Goal: Find specific page/section: Find specific page/section

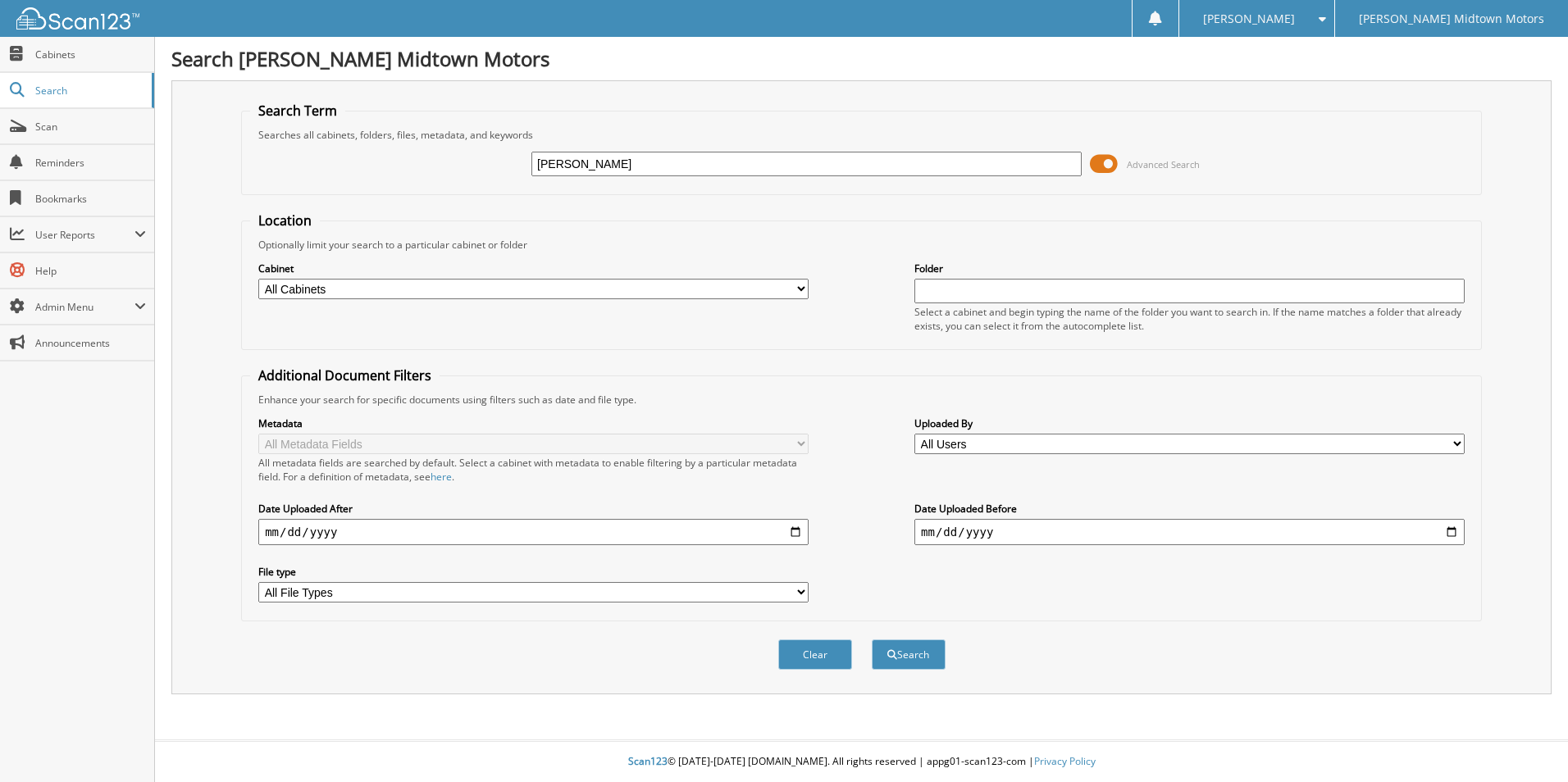
type input "[PERSON_NAME]"
click at [871, 640] on button "Search" at bounding box center [908, 655] width 74 height 31
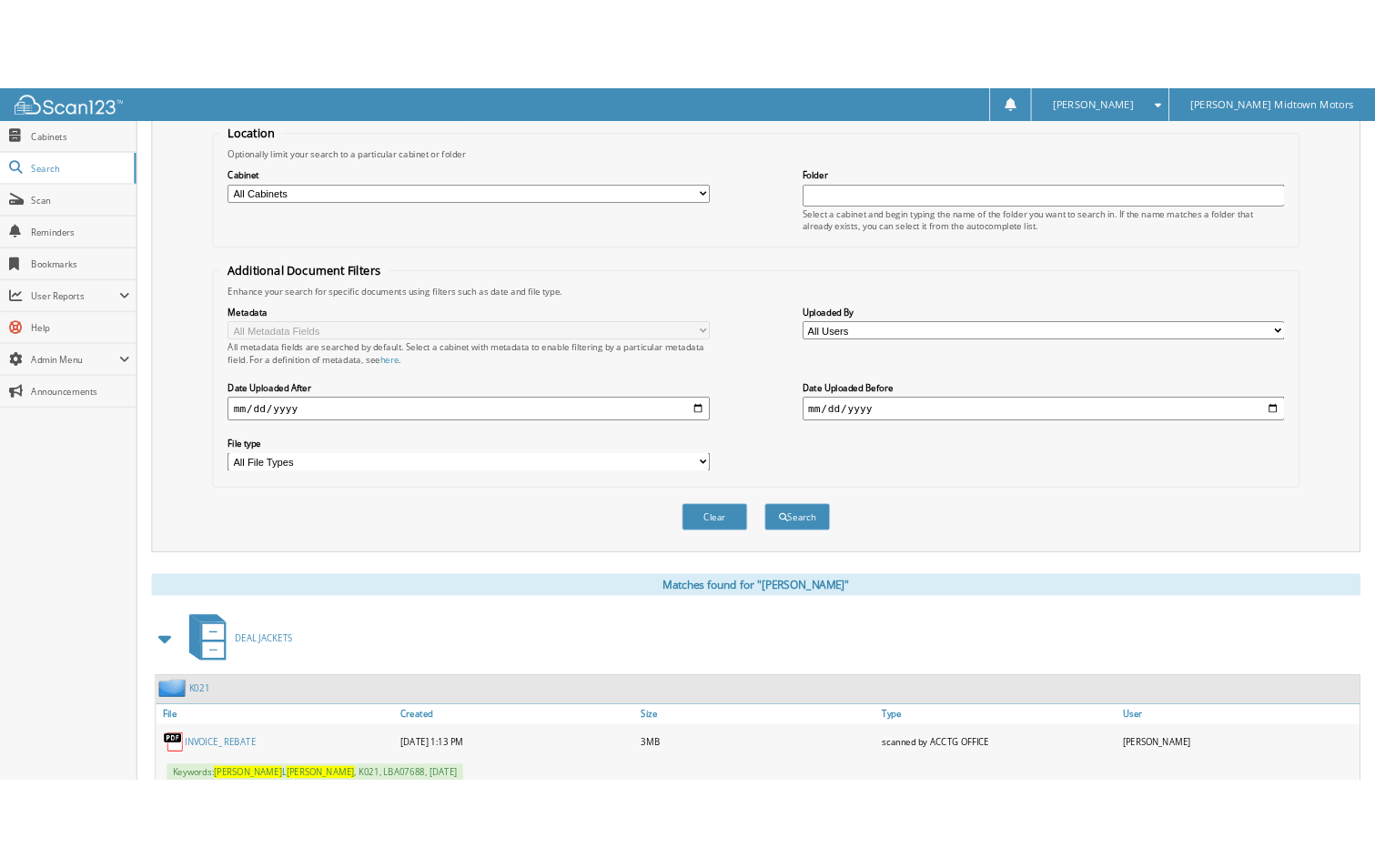
scroll to position [547, 0]
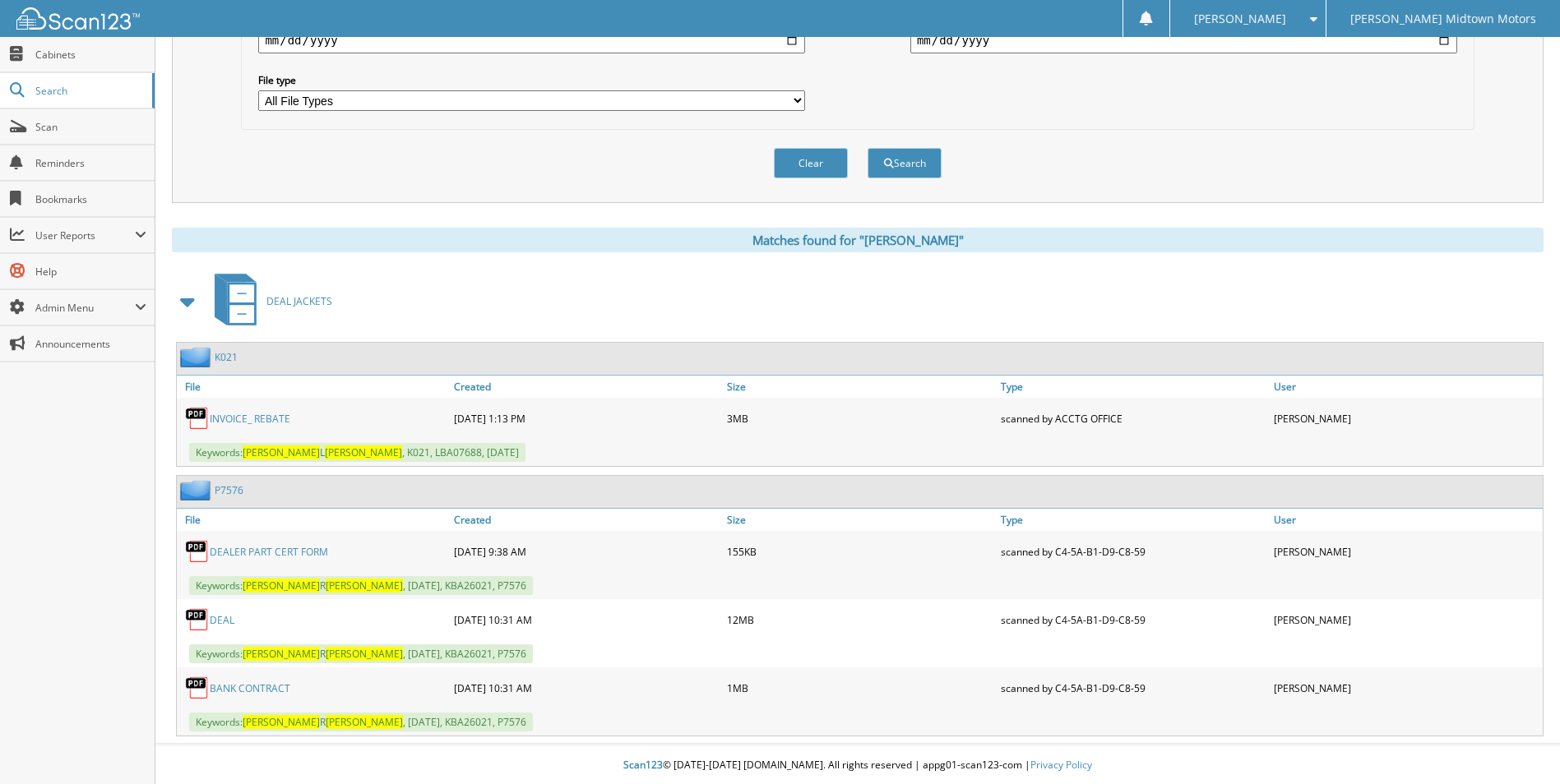
click at [221, 621] on link "DEAL" at bounding box center [222, 620] width 25 height 14
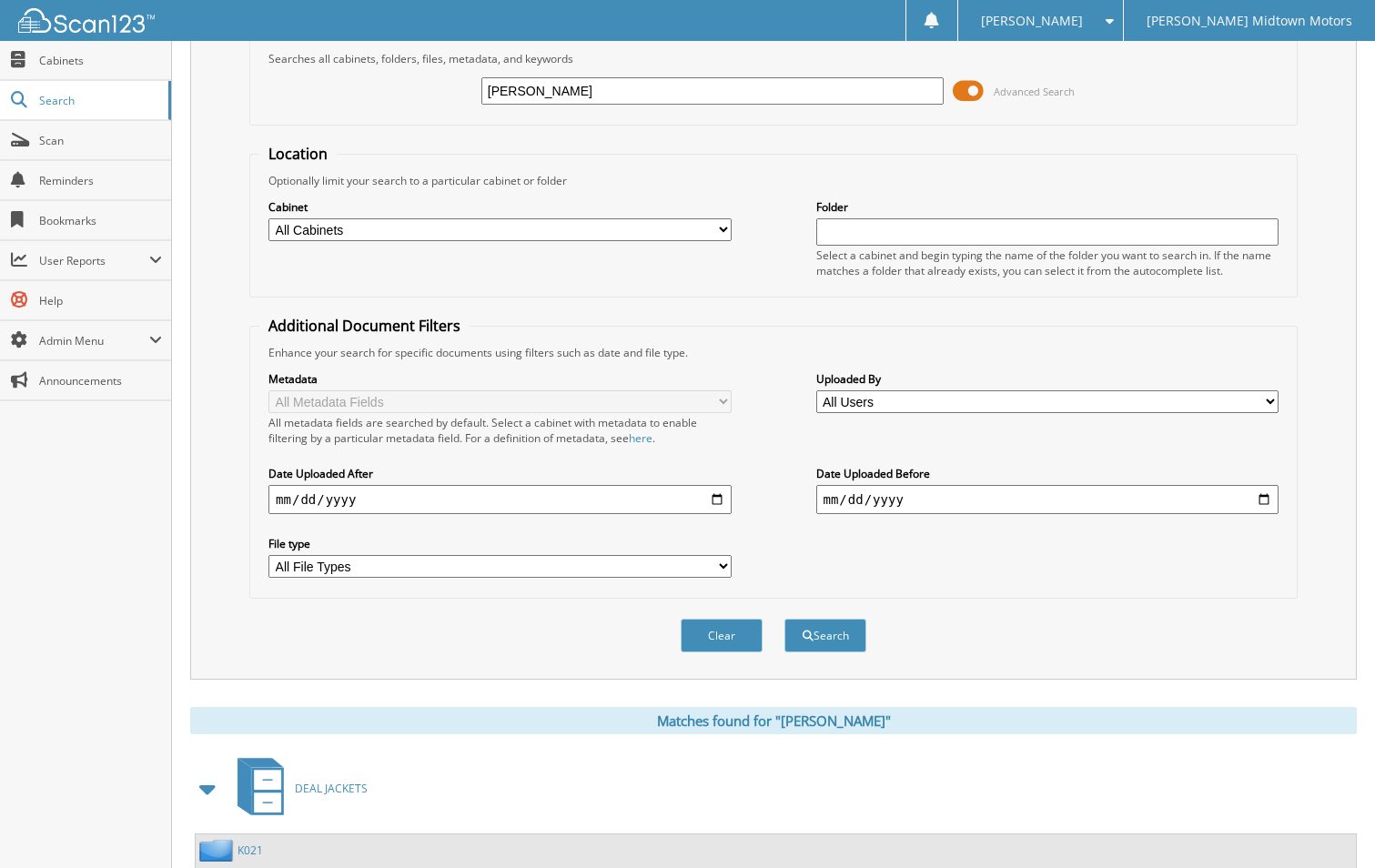
scroll to position [0, 0]
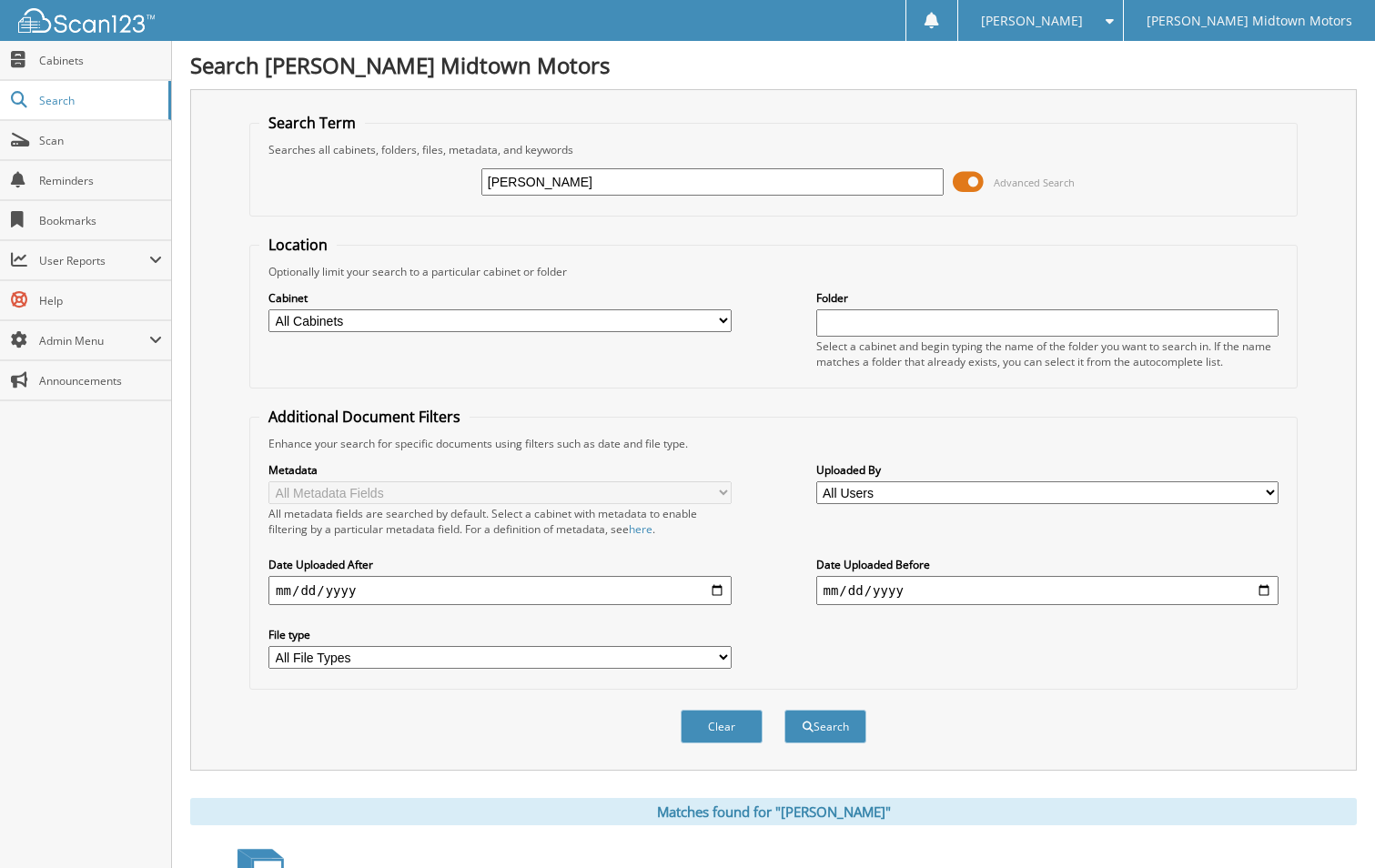
click at [667, 181] on input "joshua evans" at bounding box center [712, 182] width 462 height 28
type input "aniel king"
click at [784, 710] on button "Search" at bounding box center [825, 727] width 82 height 34
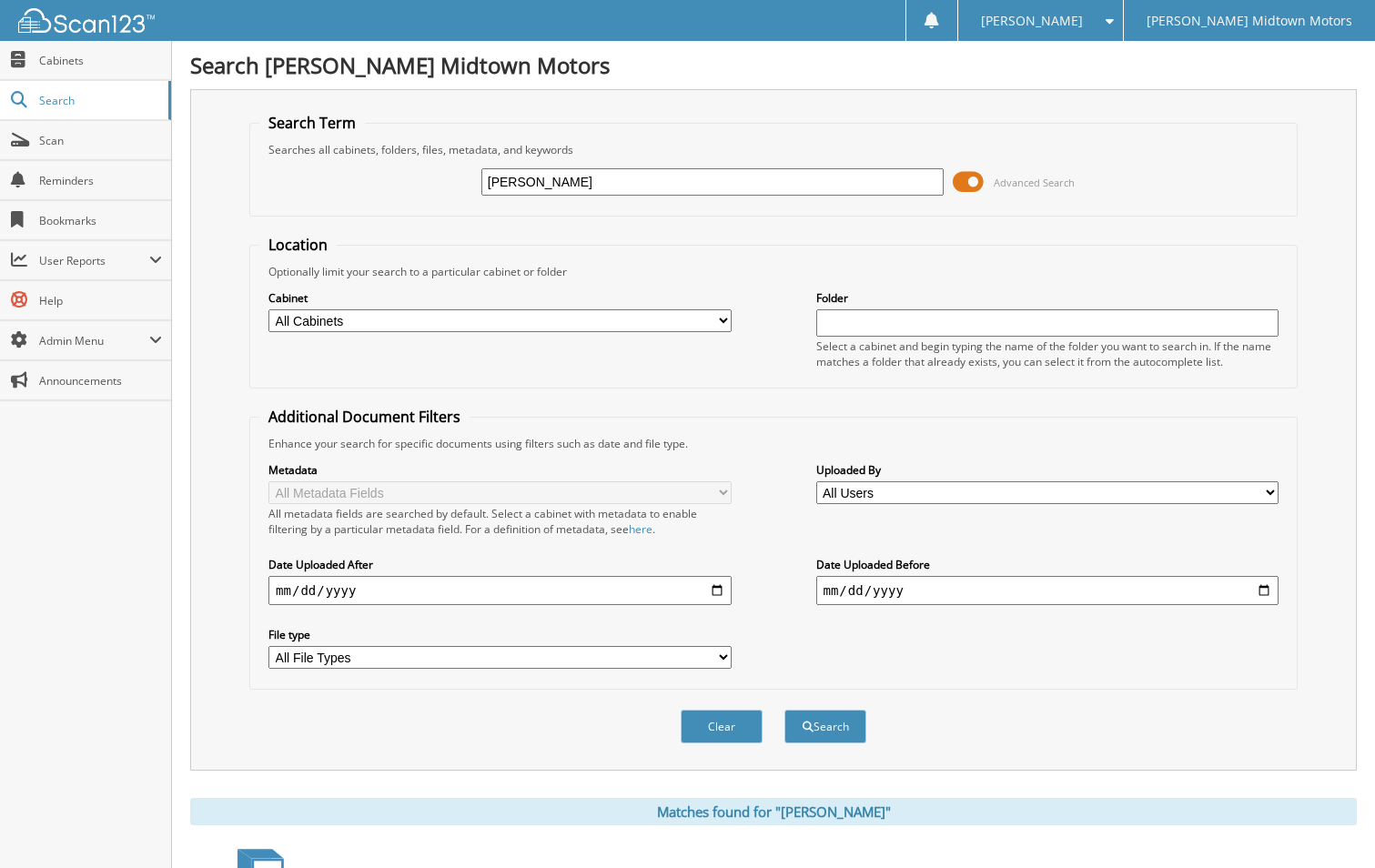
type input "[PERSON_NAME]"
click at [784, 710] on button "Search" at bounding box center [825, 727] width 82 height 34
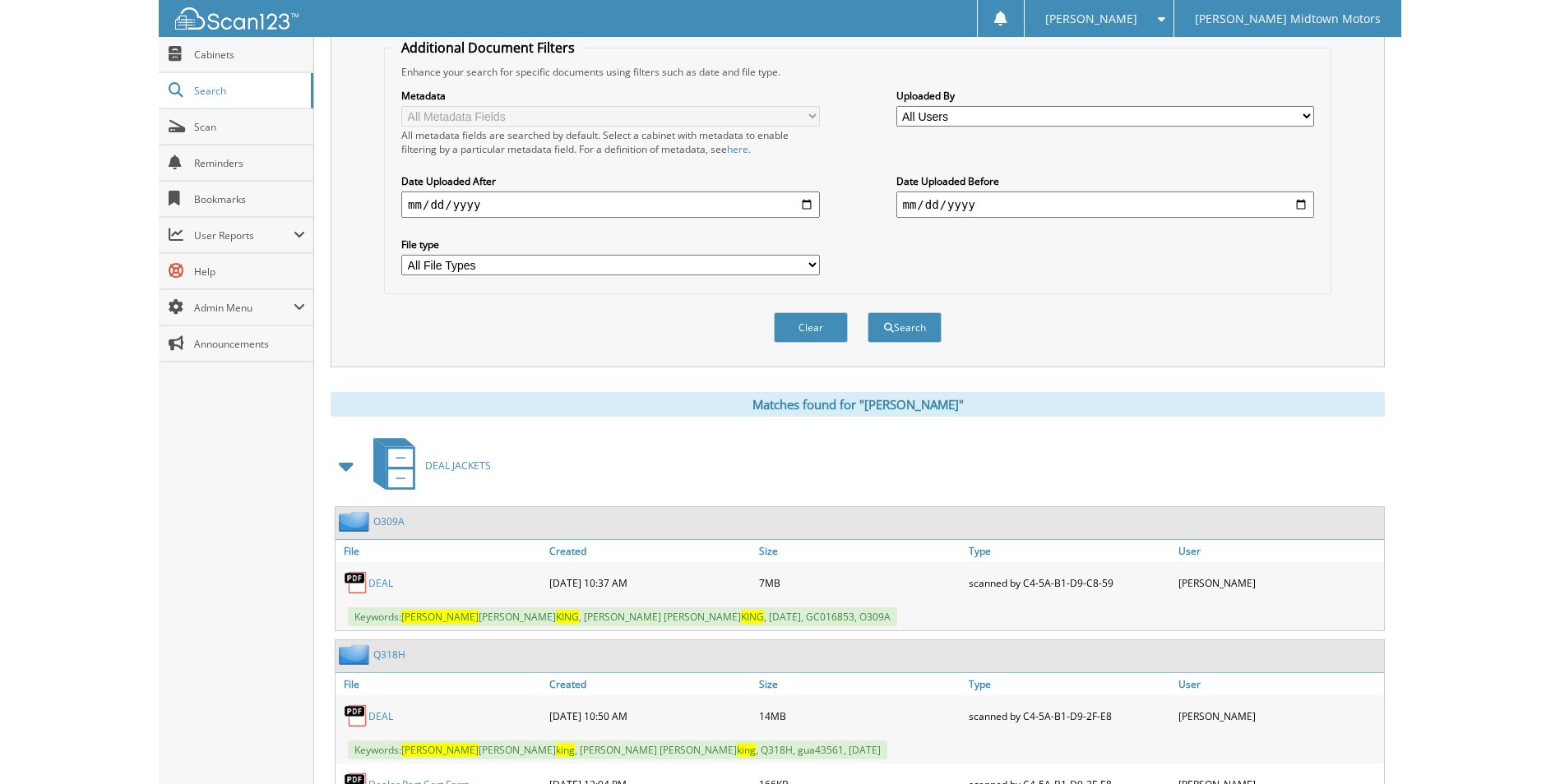
scroll to position [494, 0]
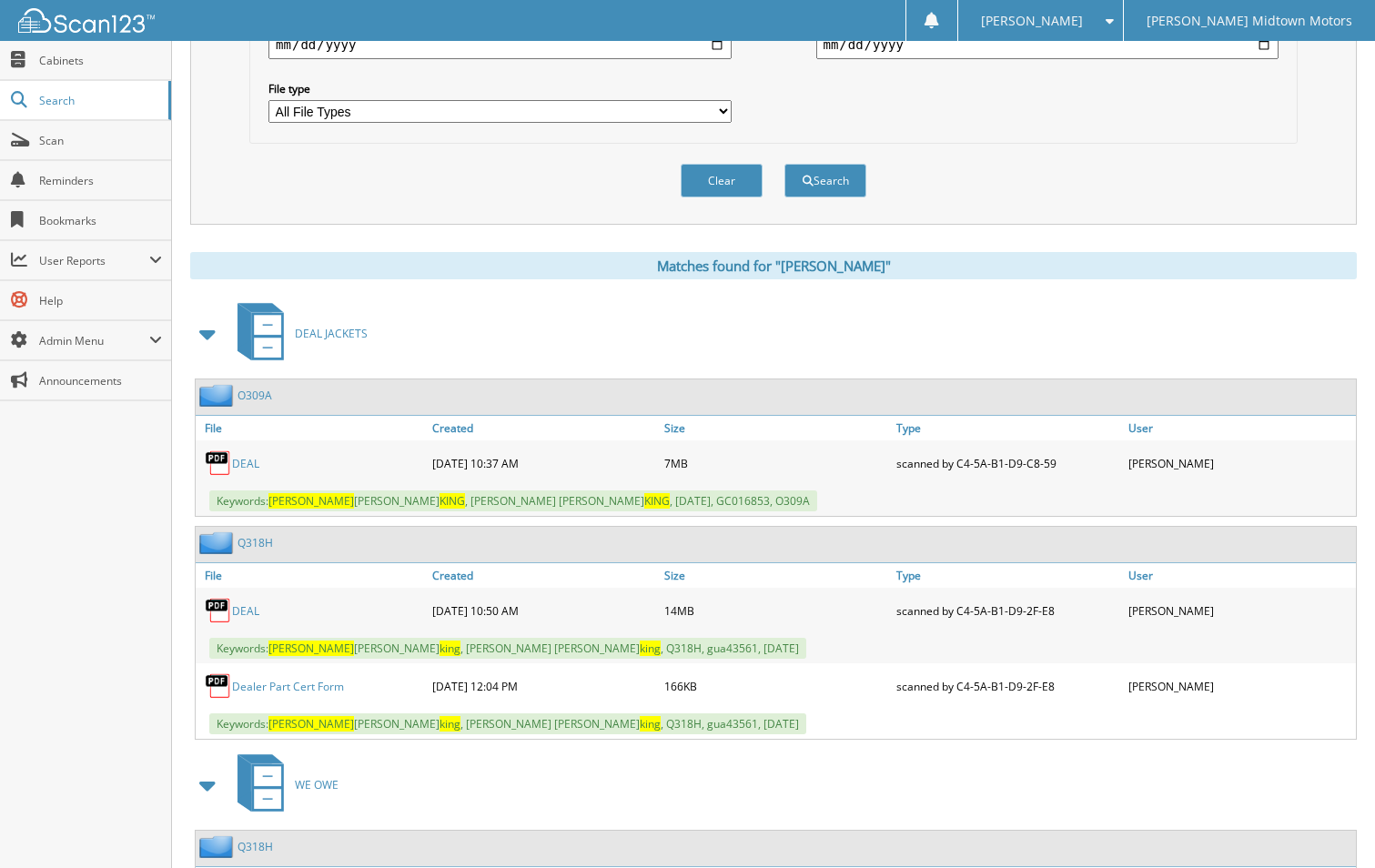
click at [247, 610] on link "DEAL" at bounding box center [246, 611] width 28 height 16
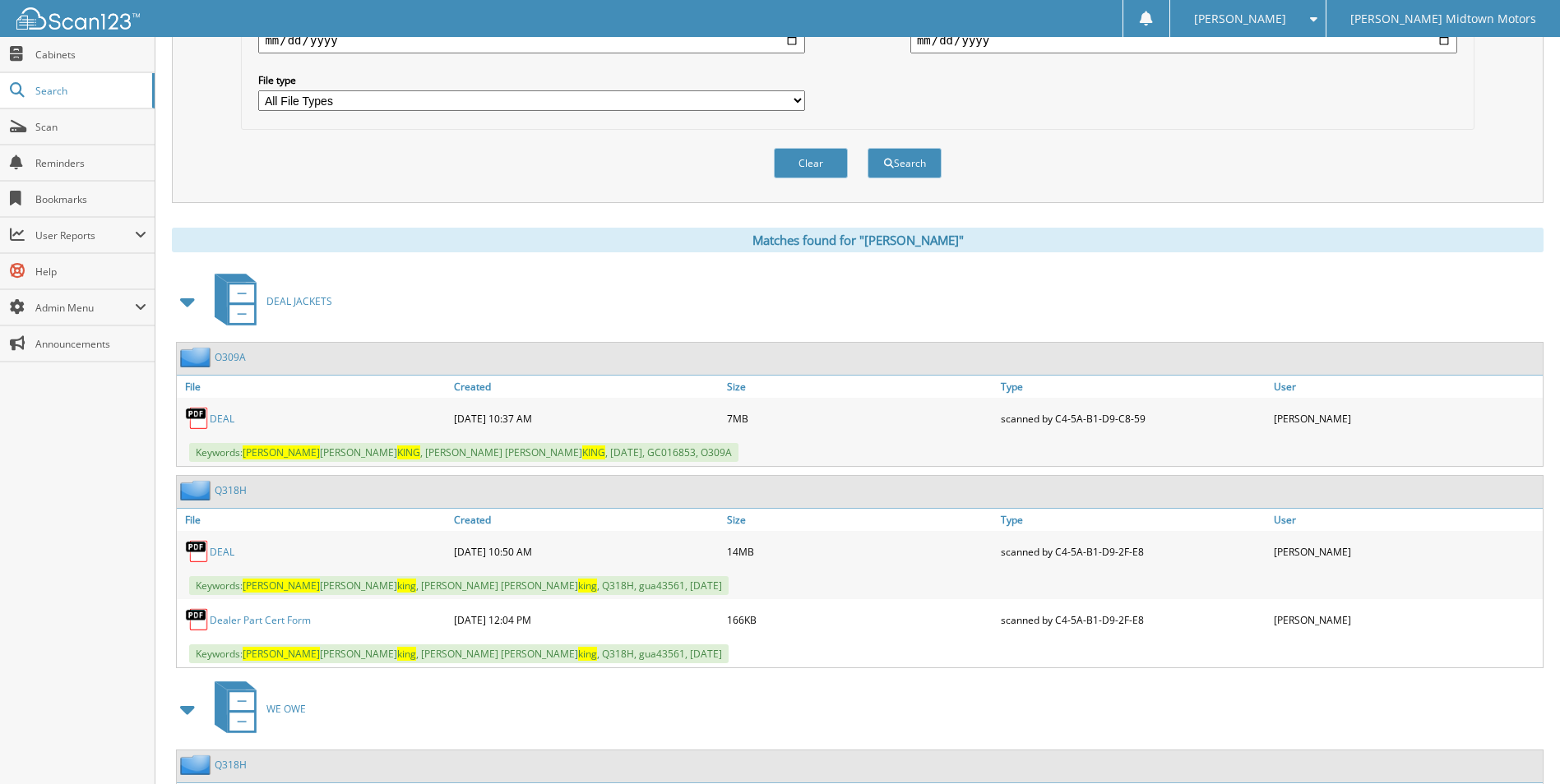
click at [909, 307] on div "DEAL JACKETS" at bounding box center [857, 301] width 1372 height 65
click at [47, 84] on span "Search" at bounding box center [90, 90] width 109 height 14
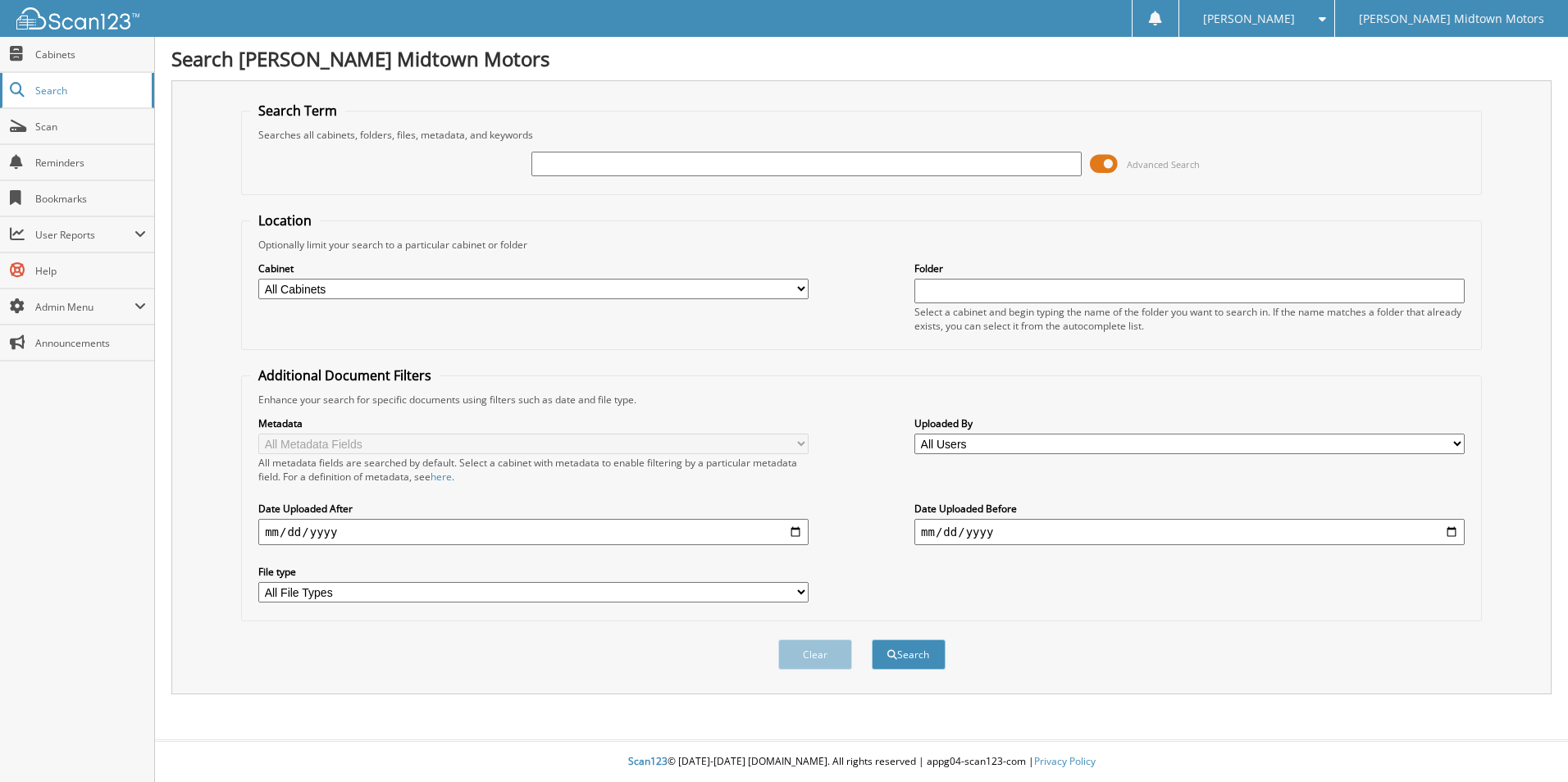
click at [46, 85] on span "Search" at bounding box center [89, 90] width 108 height 14
click at [803, 167] on input "text" at bounding box center [806, 164] width 550 height 25
type input "randall viola"
click at [871, 640] on button "Search" at bounding box center [908, 655] width 74 height 31
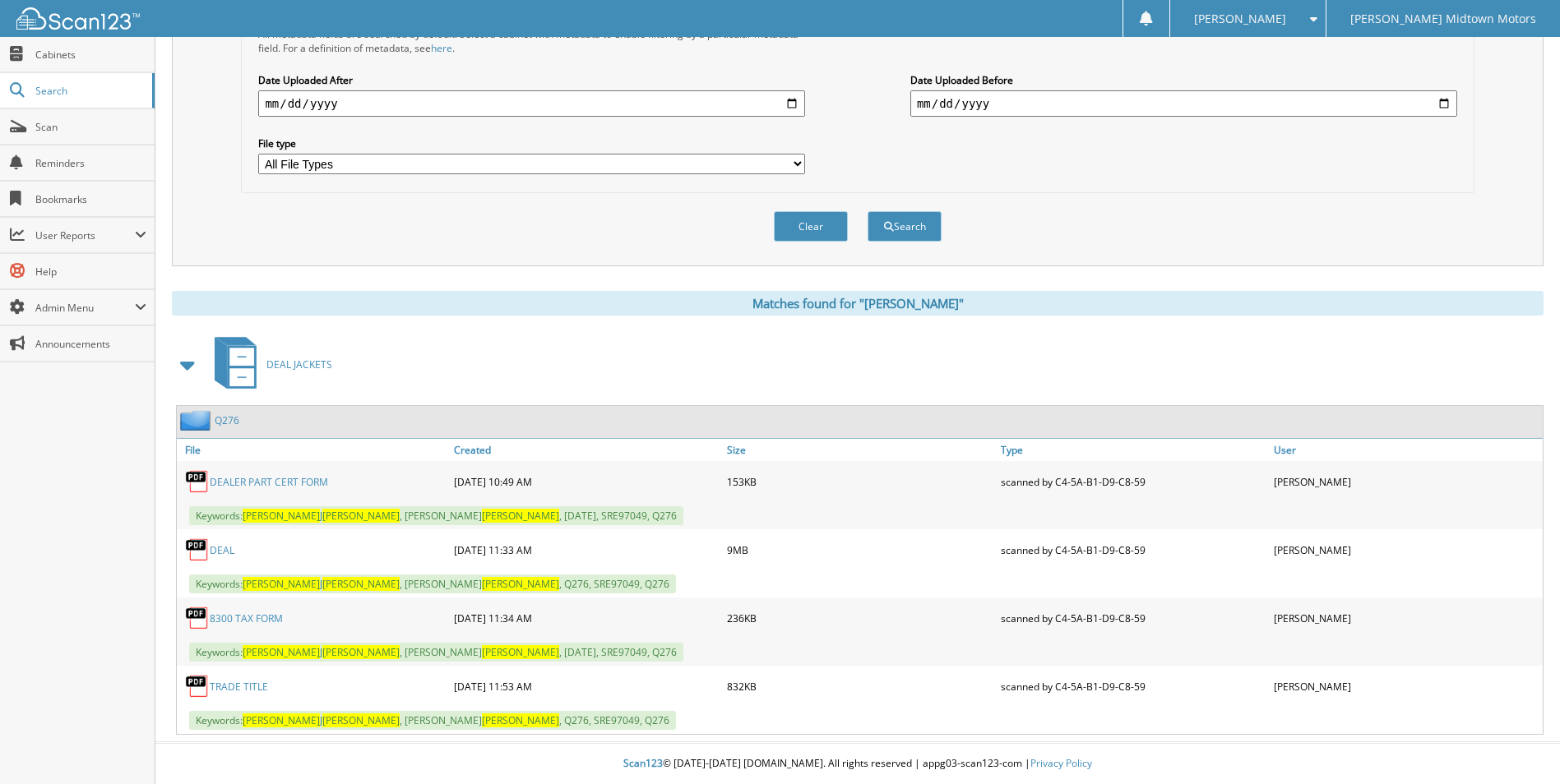
scroll to position [431, 0]
click at [217, 543] on link "DEAL" at bounding box center [222, 550] width 25 height 14
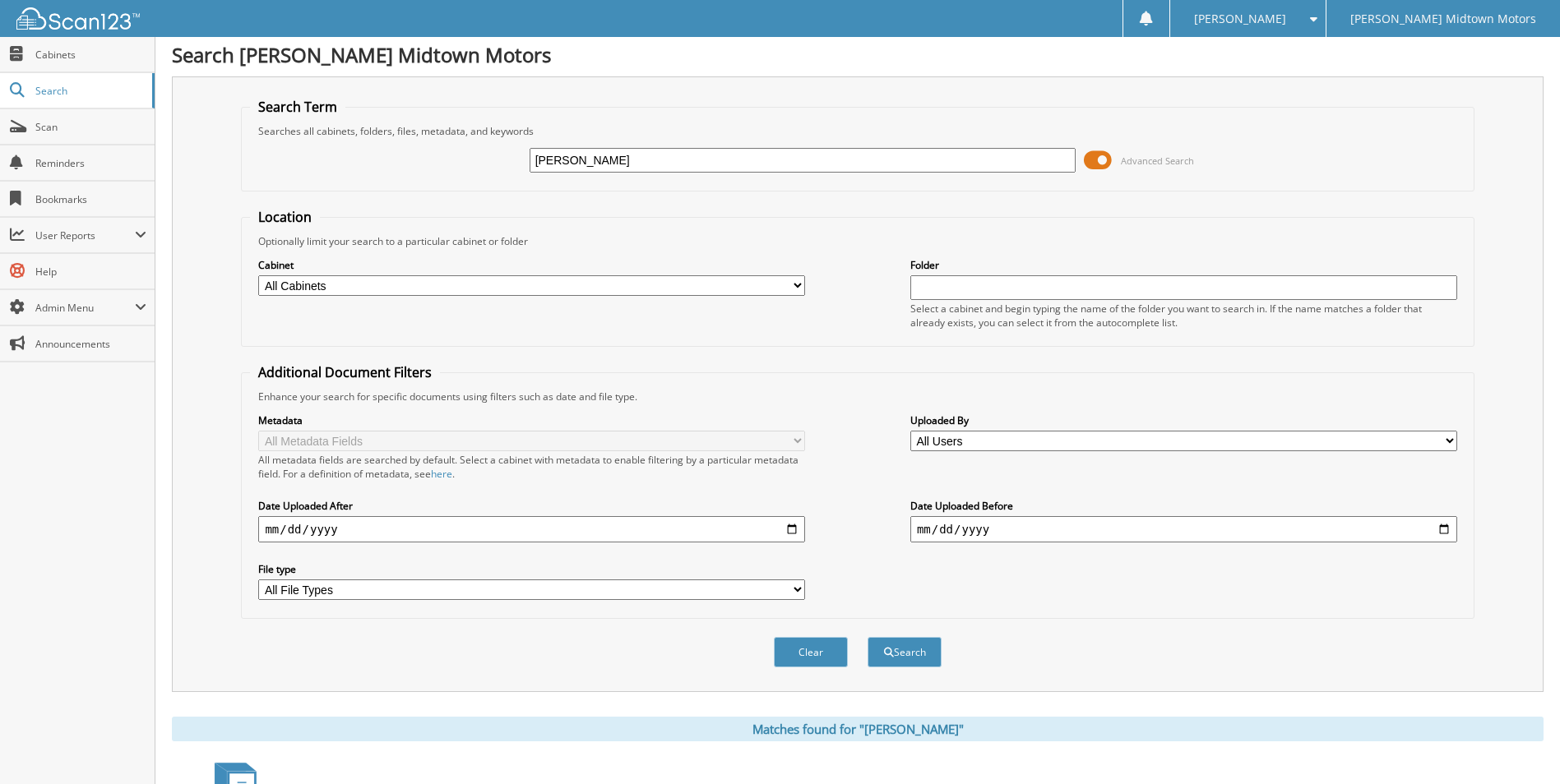
scroll to position [0, 0]
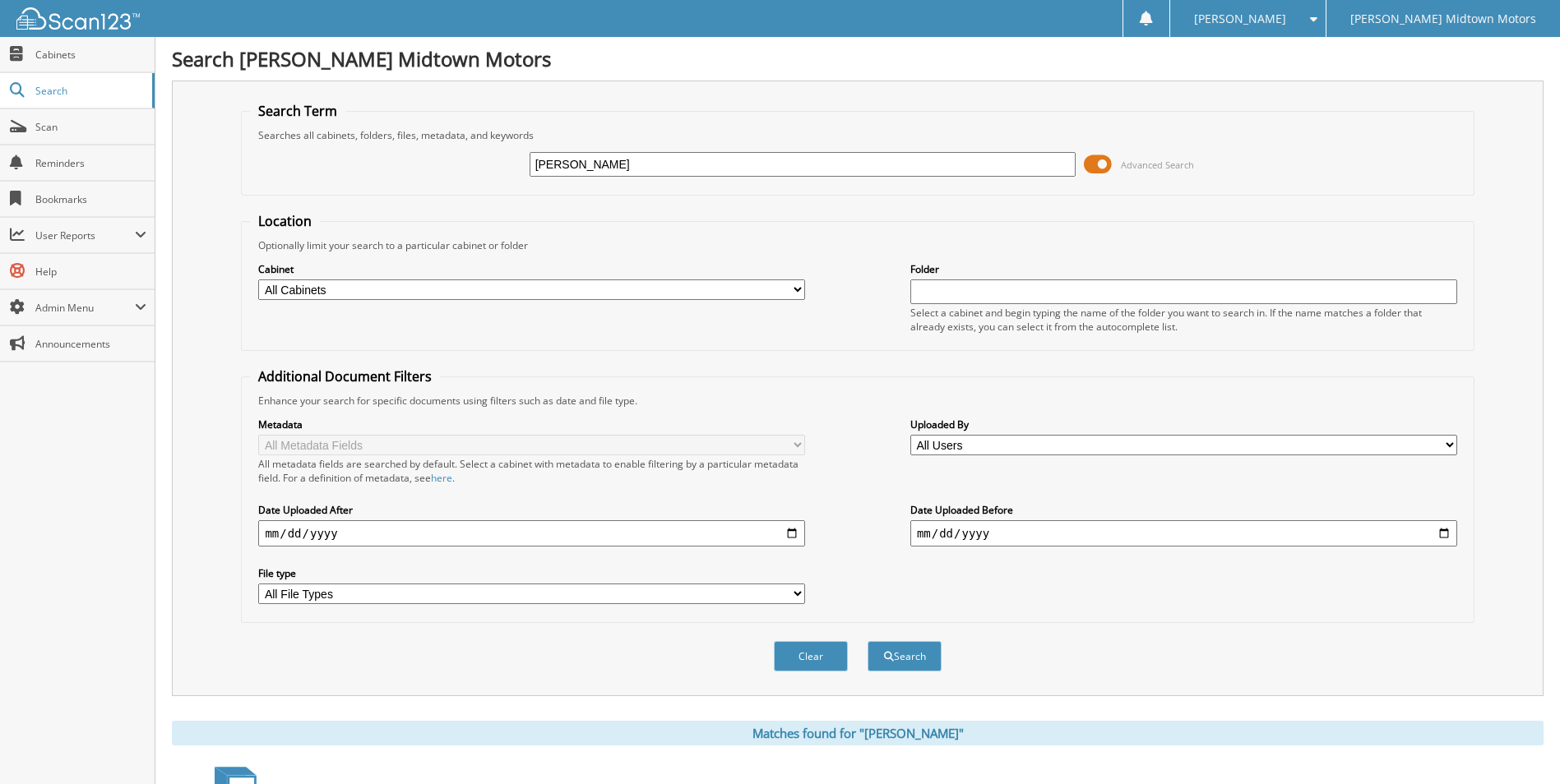
click at [741, 169] on input "randall viola" at bounding box center [802, 164] width 547 height 25
click at [741, 168] on input "randall viola" at bounding box center [802, 164] width 547 height 25
type input "[PERSON_NAME]"
click at [867, 641] on button "Search" at bounding box center [904, 656] width 74 height 31
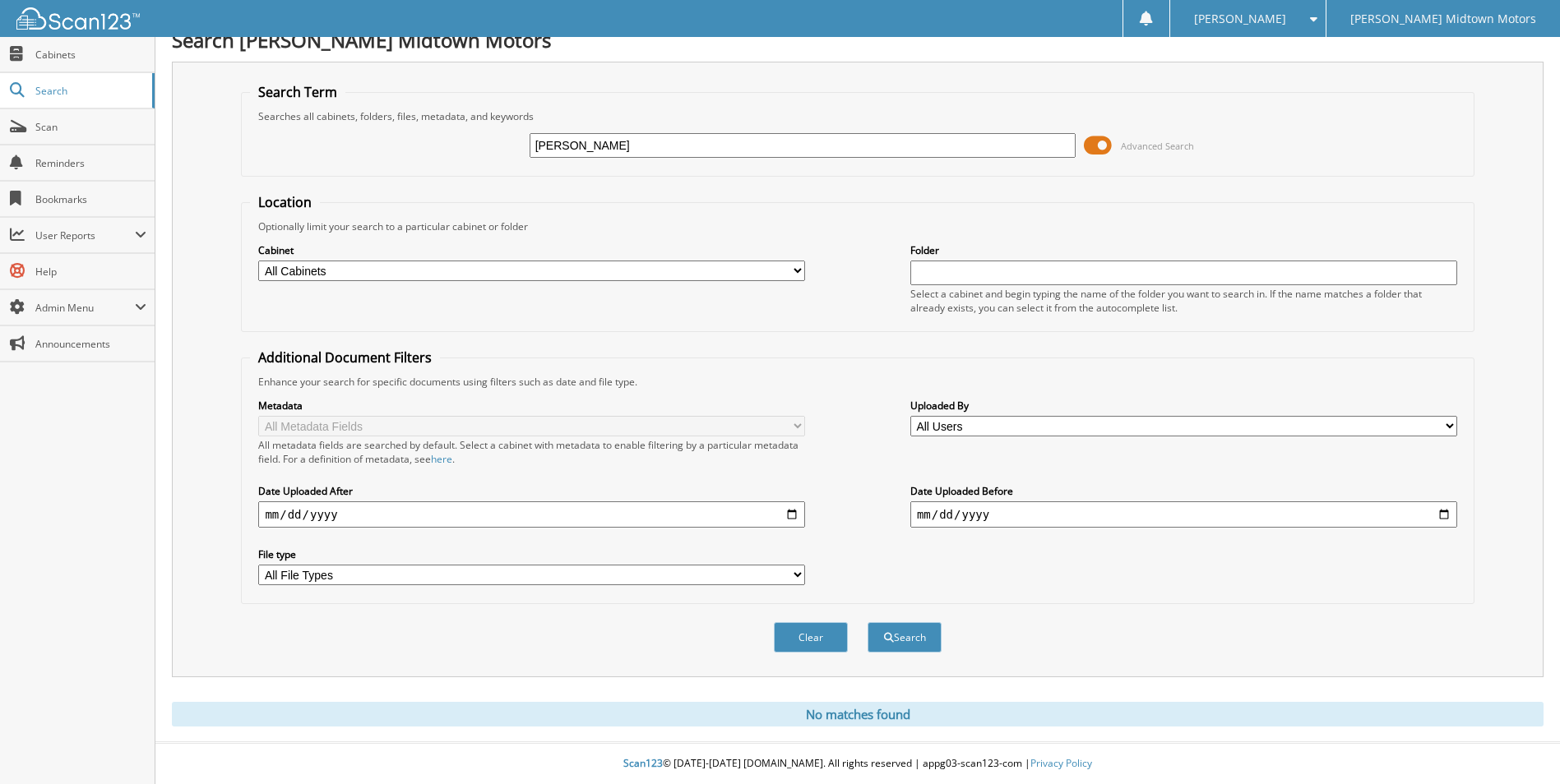
type input "[PERSON_NAME]"
click at [867, 622] on button "Search" at bounding box center [904, 637] width 74 height 31
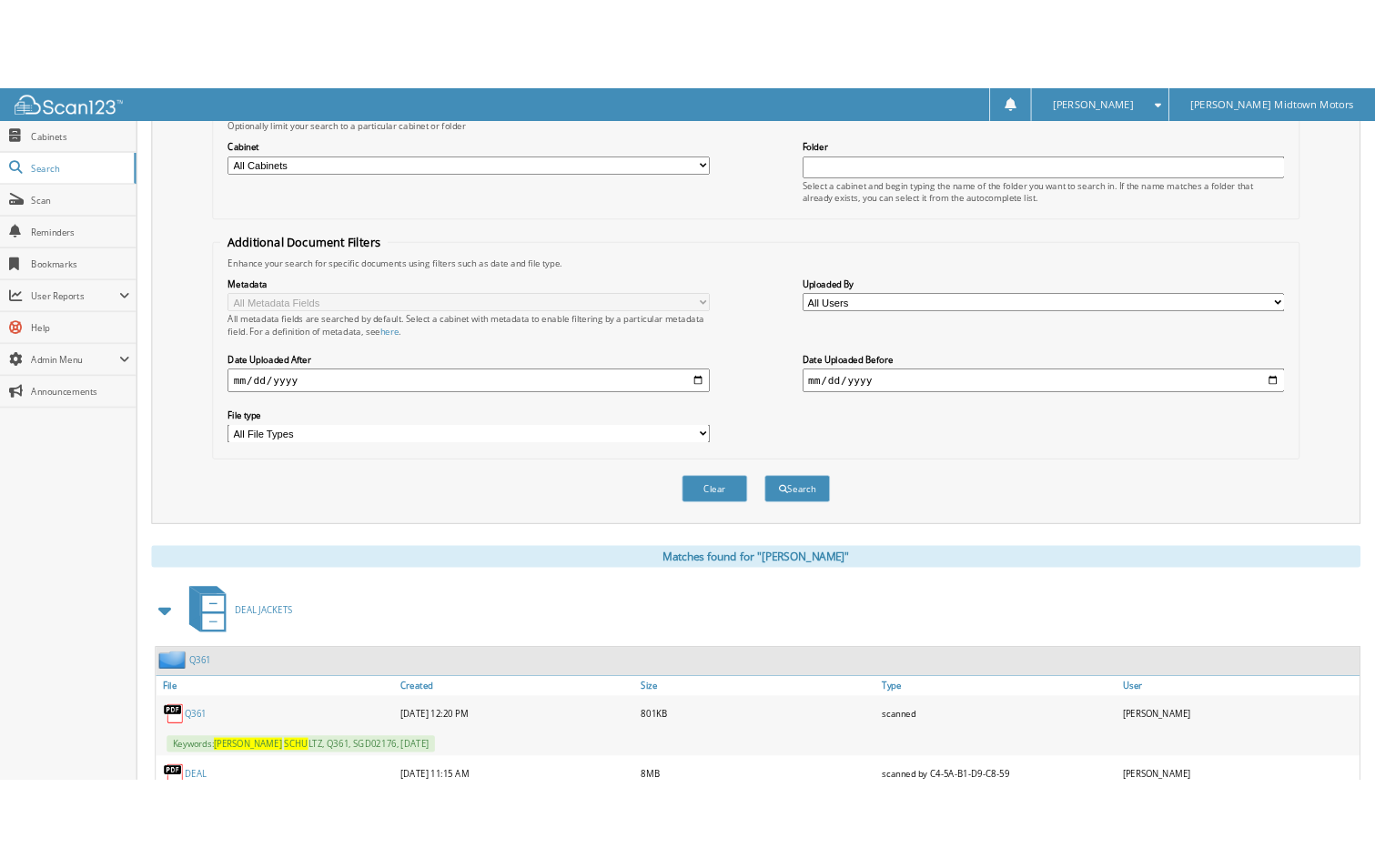
scroll to position [326, 0]
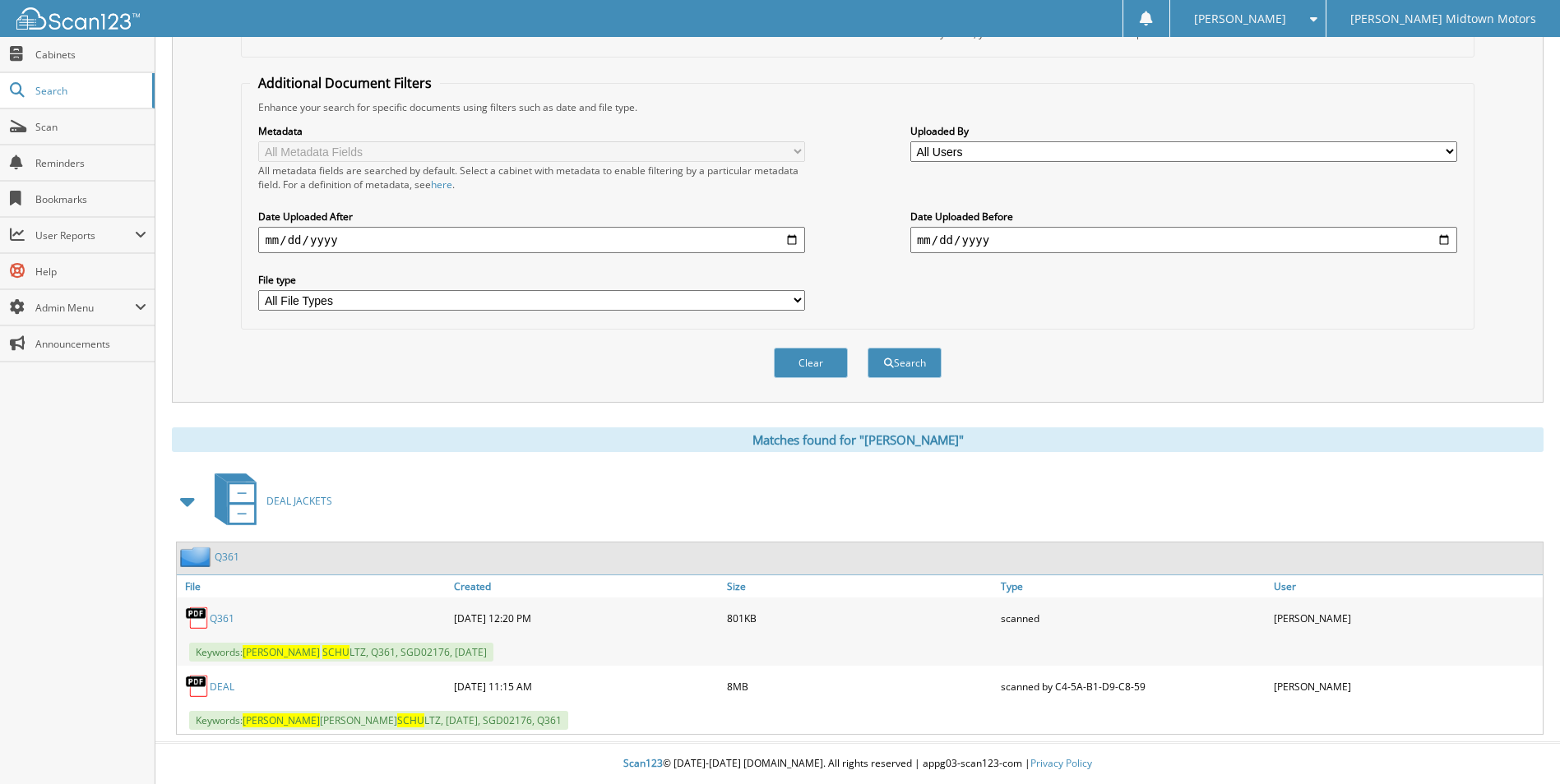
click at [223, 688] on link "DEAL" at bounding box center [222, 687] width 25 height 14
